Goal: Transaction & Acquisition: Purchase product/service

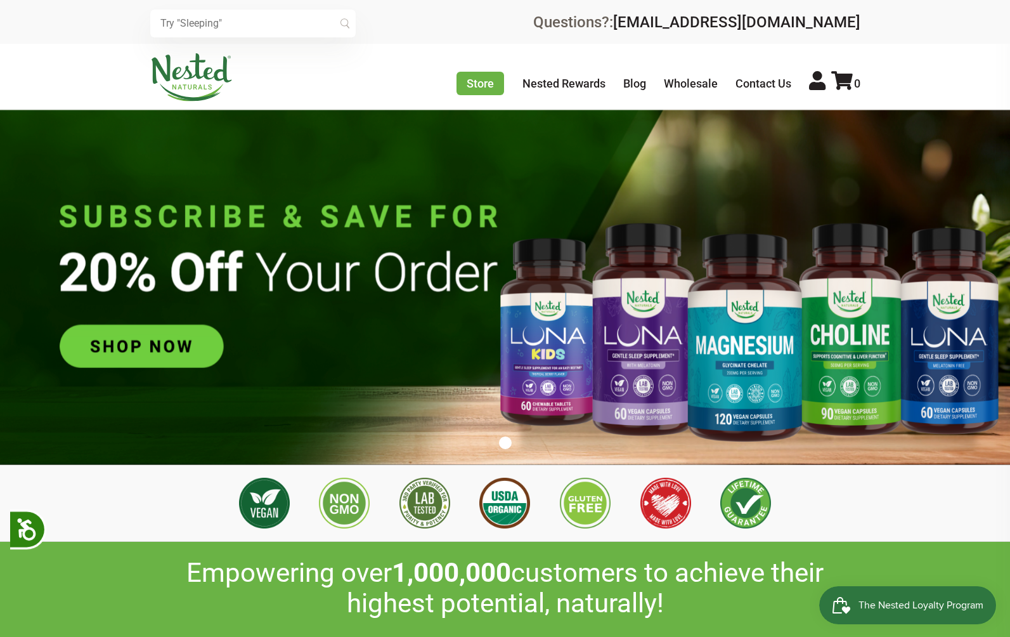
scroll to position [0, 223]
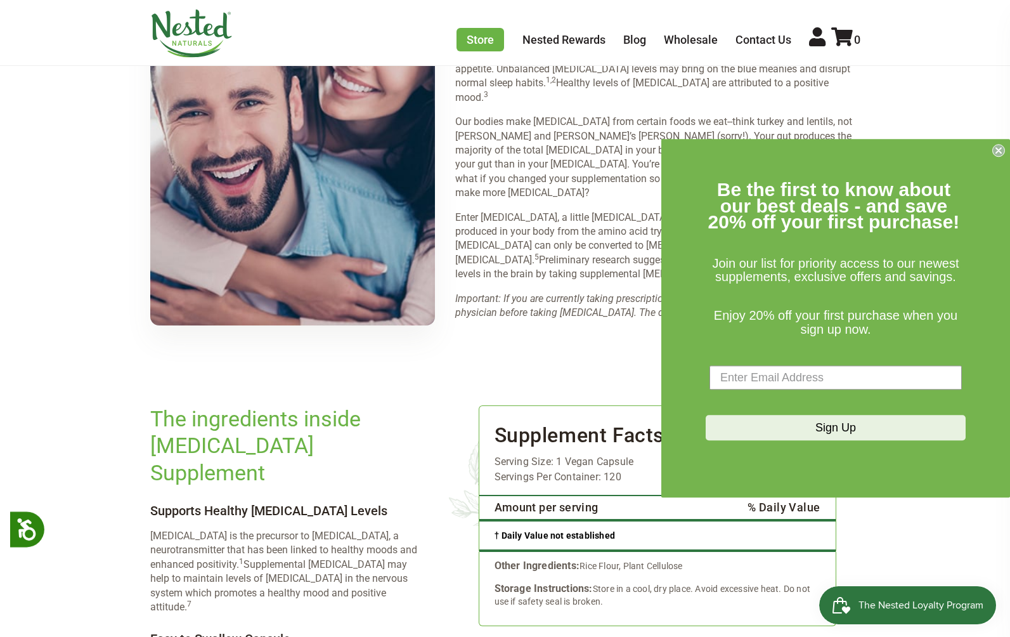
scroll to position [1910, 0]
